Goal: Task Accomplishment & Management: Manage account settings

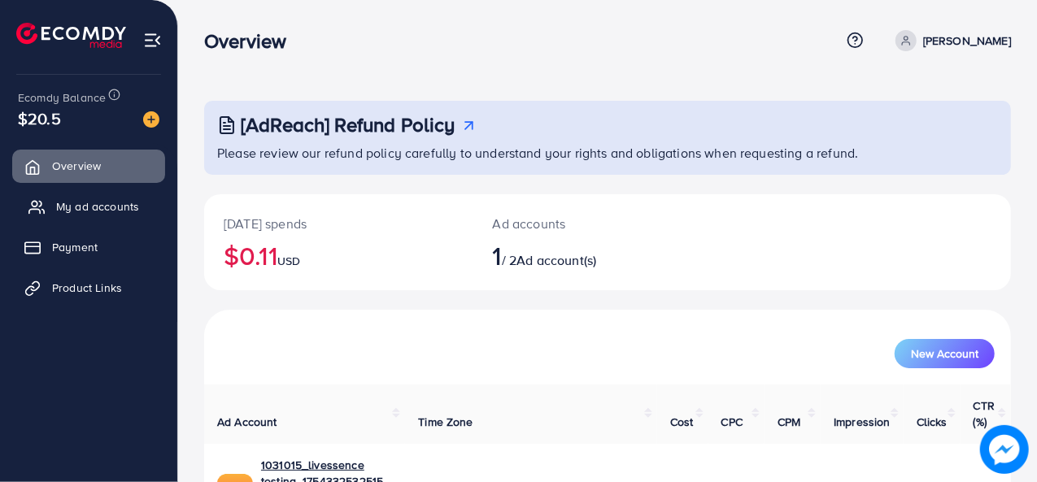
click at [109, 207] on span "My ad accounts" at bounding box center [97, 207] width 83 height 16
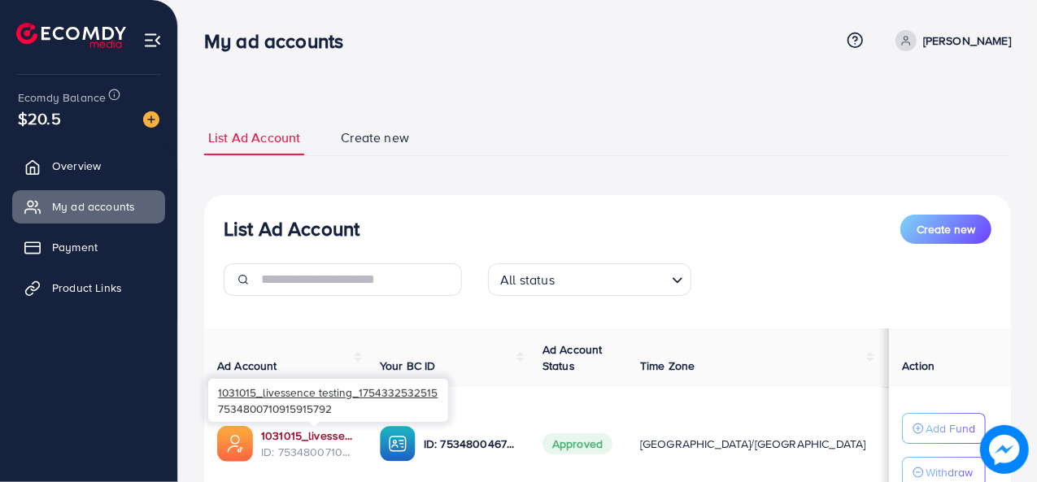
click at [308, 431] on link "1031015_livessence testing_1754332532515" at bounding box center [307, 436] width 93 height 16
click at [312, 437] on link "1031015_livessence testing_1754332532515" at bounding box center [307, 436] width 93 height 16
